Goal: Check status

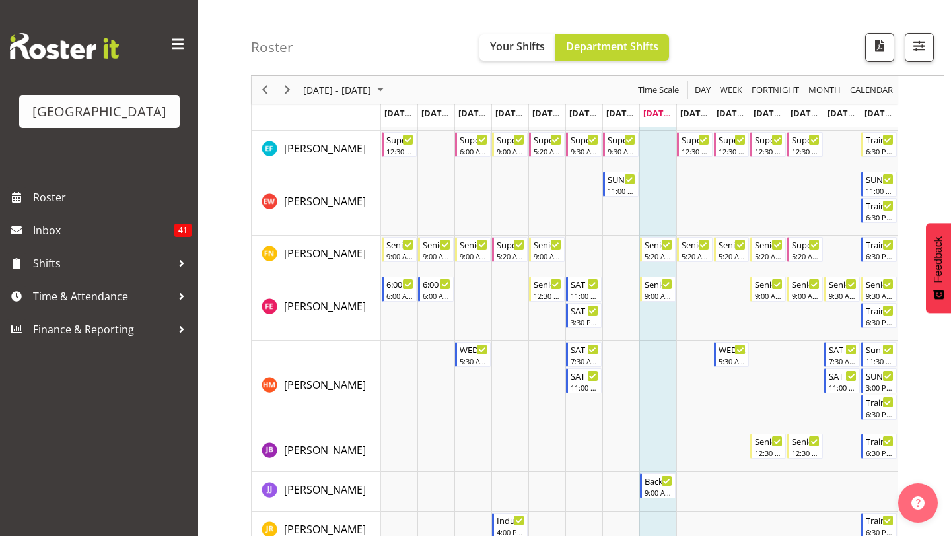
scroll to position [722, 0]
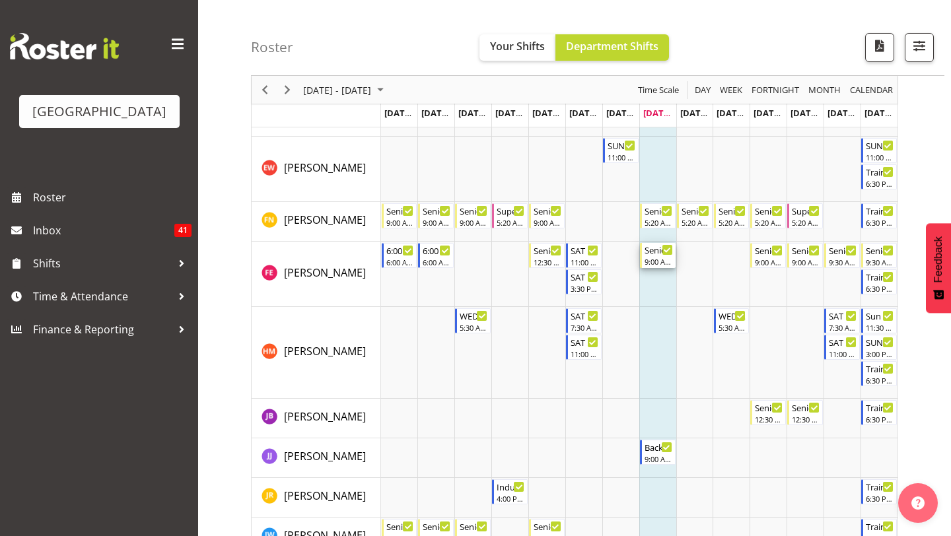
click at [654, 264] on div "9:00 AM - 6:00 PM" at bounding box center [658, 261] width 28 height 11
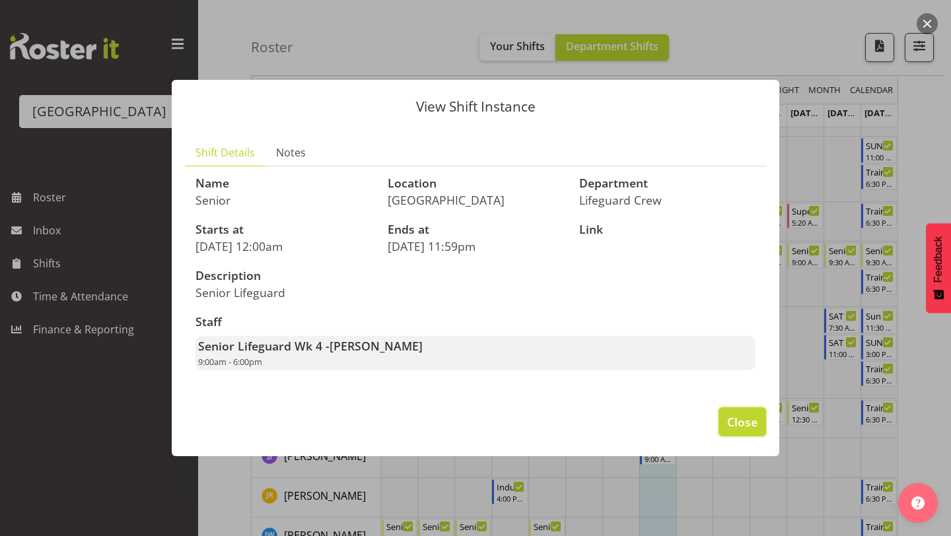
click at [737, 417] on span "Close" at bounding box center [742, 421] width 30 height 17
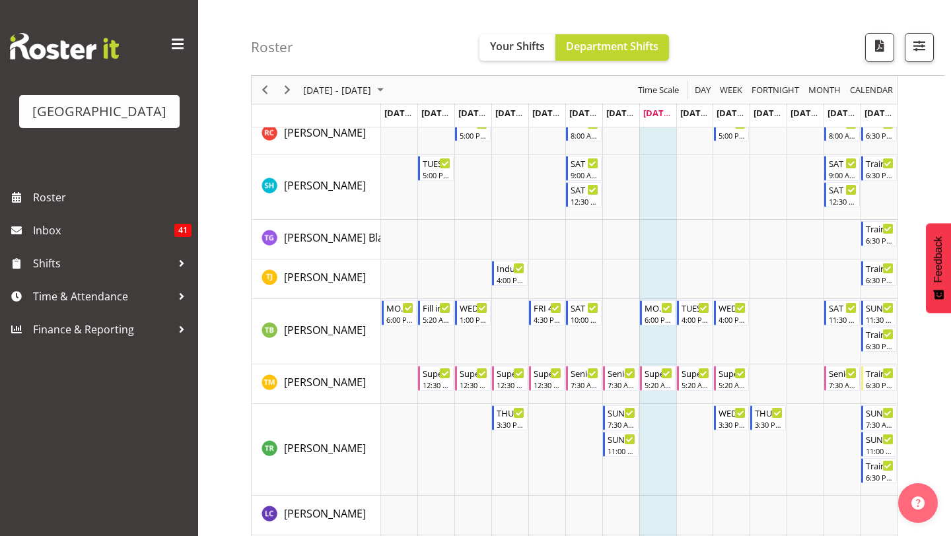
scroll to position [2068, 0]
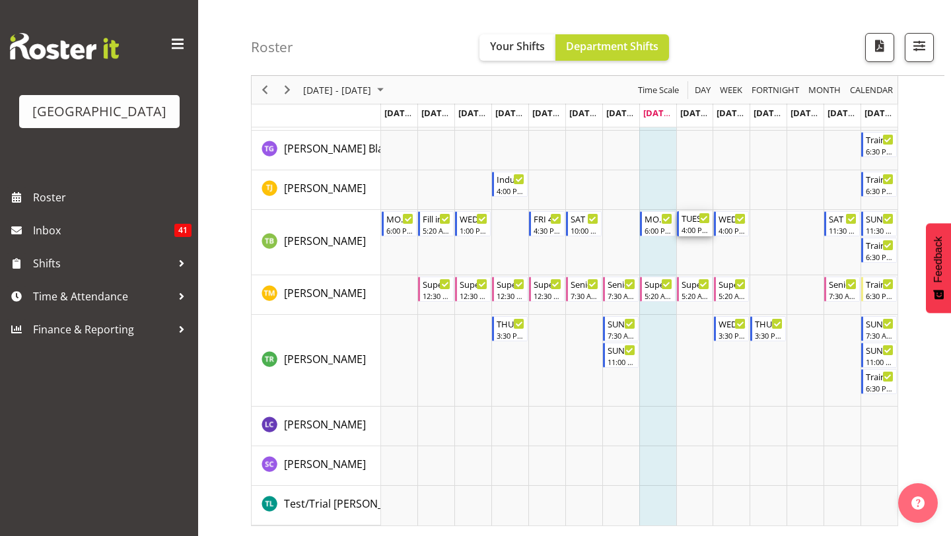
click at [696, 235] on div "TUES 5:00-9:00 4:00 PM - 9:00 PM" at bounding box center [695, 223] width 28 height 25
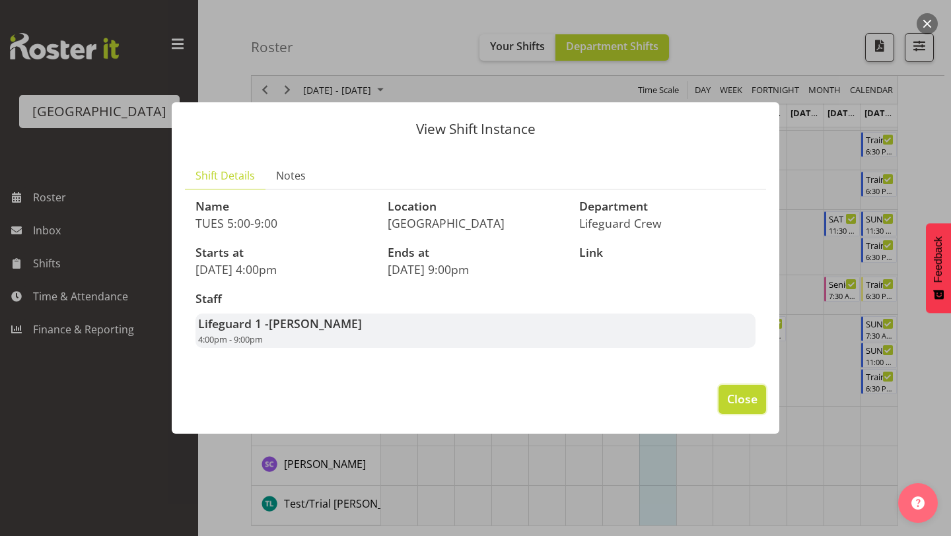
click at [757, 407] on span "Close" at bounding box center [742, 398] width 30 height 17
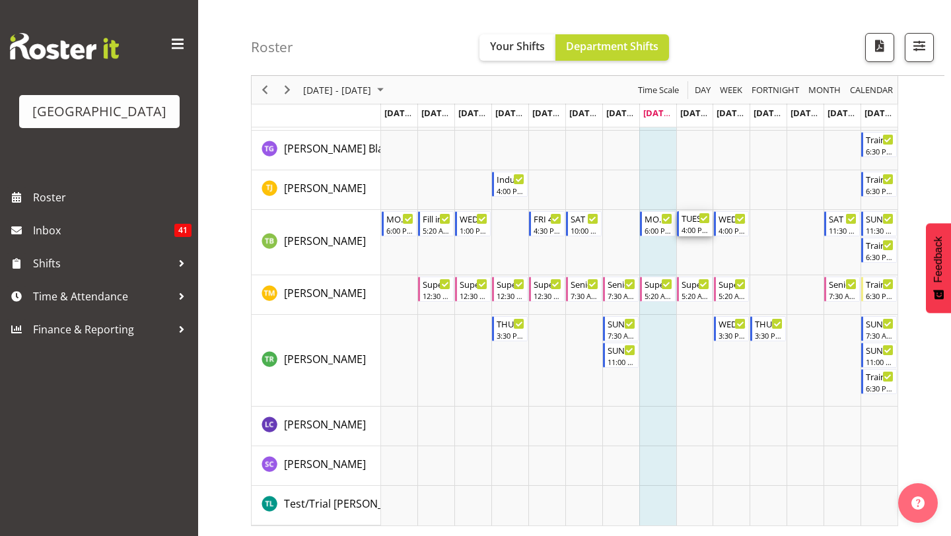
click at [689, 223] on div "TUES 5:00-9:00" at bounding box center [695, 217] width 28 height 13
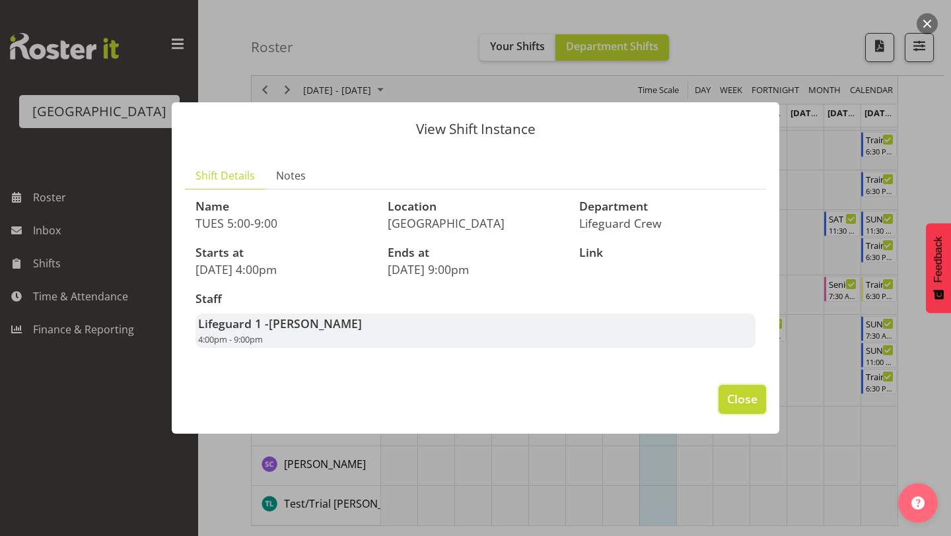
click at [727, 398] on span "Close" at bounding box center [742, 398] width 30 height 17
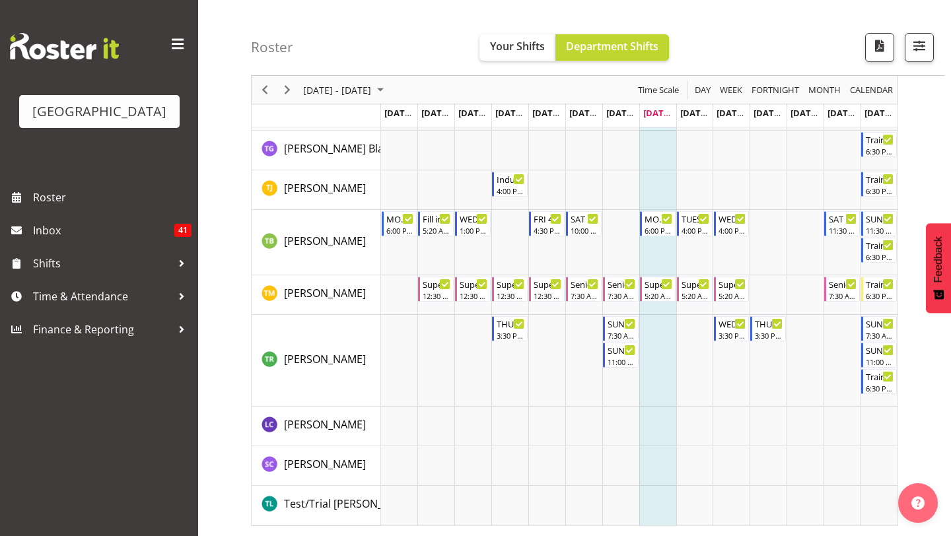
scroll to position [2061, 0]
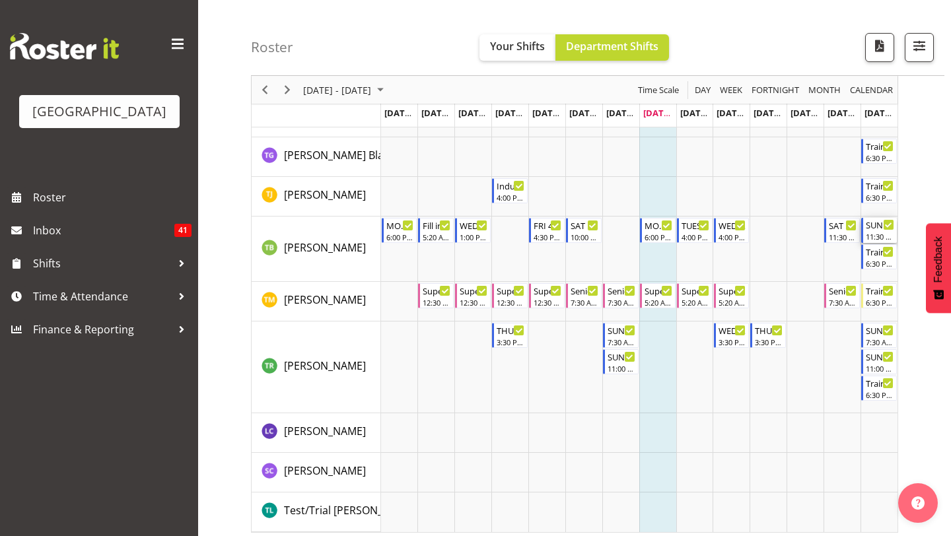
click at [871, 223] on div "SUN 11:30-2:30" at bounding box center [879, 224] width 28 height 13
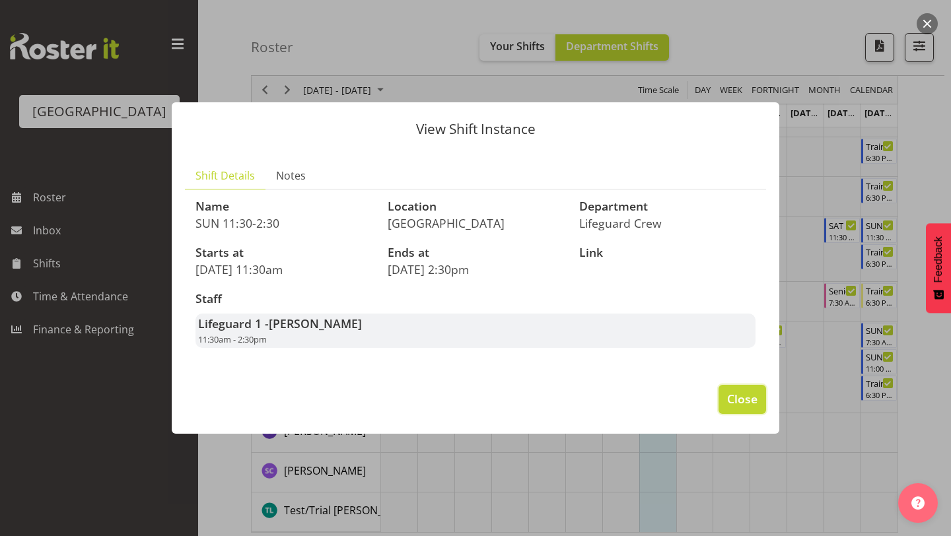
click at [740, 397] on span "Close" at bounding box center [742, 398] width 30 height 17
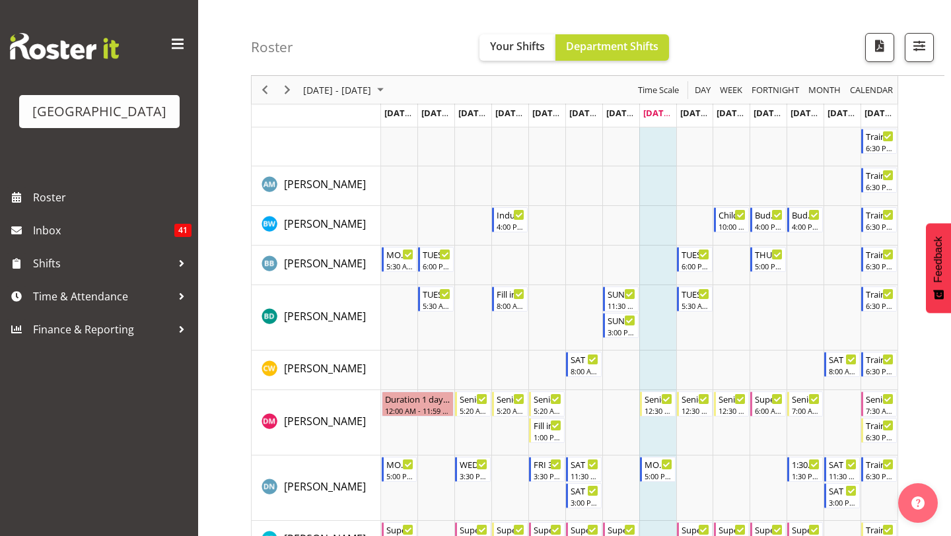
scroll to position [0, 0]
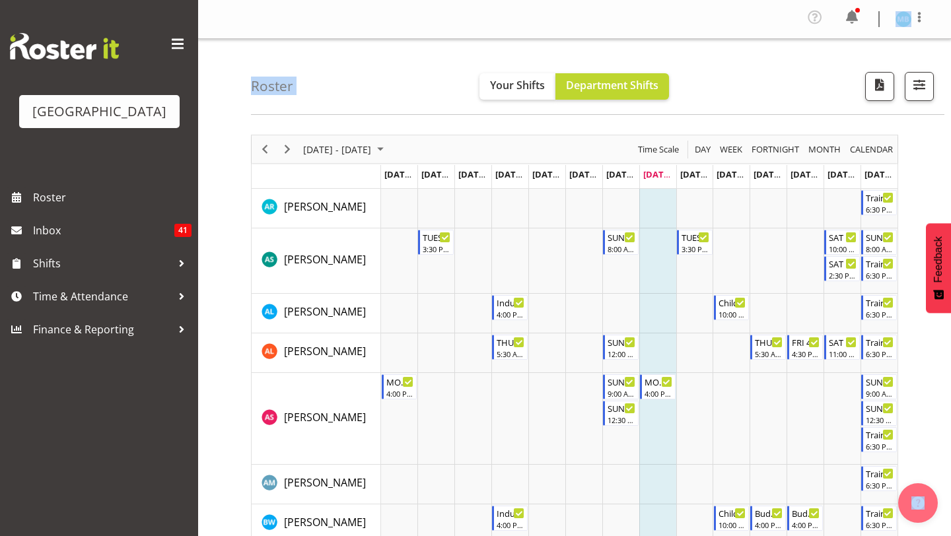
drag, startPoint x: 943, startPoint y: 424, endPoint x: 934, endPoint y: 7, distance: 416.7
click at [934, 7] on html "Splash Palace Roster Inbox 41 Shifts Time & Attendance Finance & Reporting Prof…" at bounding box center [475, 268] width 951 height 536
click at [858, 17] on span at bounding box center [851, 17] width 21 height 21
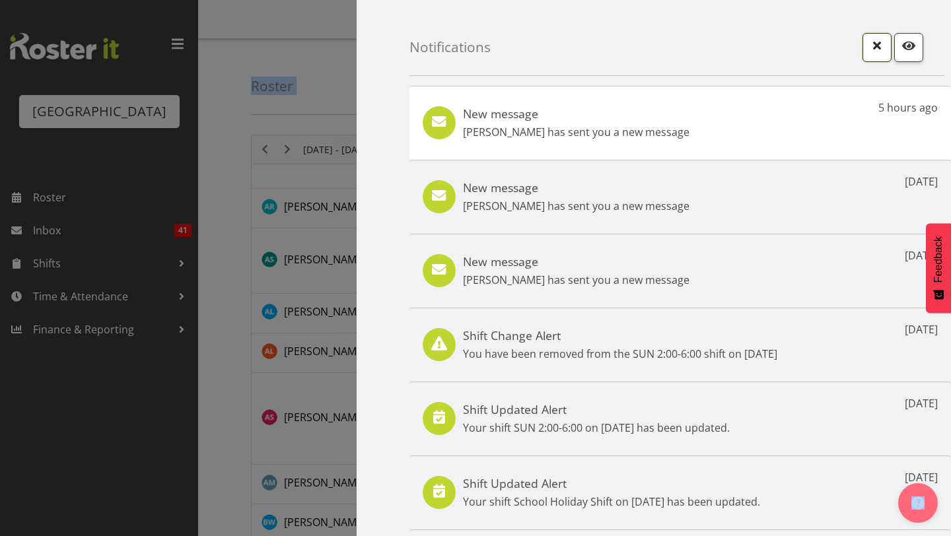
click at [878, 45] on span "button" at bounding box center [876, 45] width 17 height 17
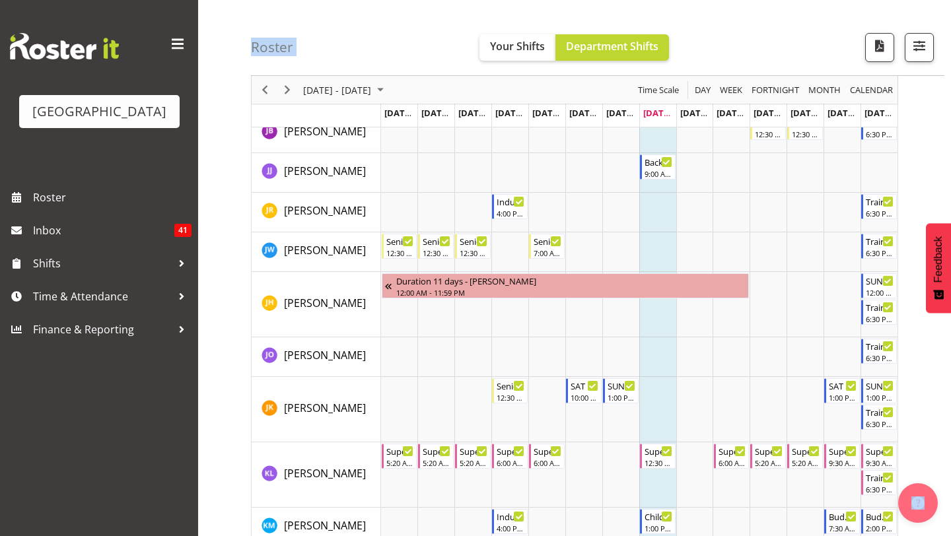
scroll to position [1015, 0]
